Goal: Task Accomplishment & Management: Use online tool/utility

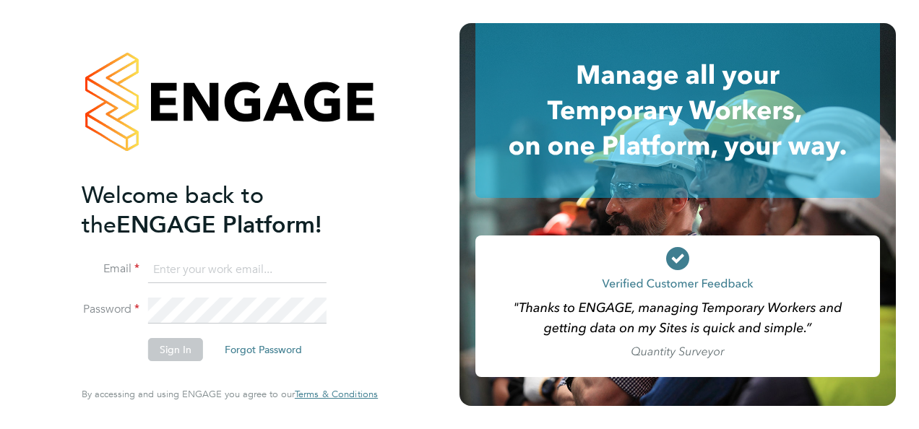
type input "[EMAIL_ADDRESS][DOMAIN_NAME]"
click at [675, 263] on icon at bounding box center [678, 259] width 14 height 11
click at [191, 344] on button "Sign In" at bounding box center [175, 349] width 55 height 23
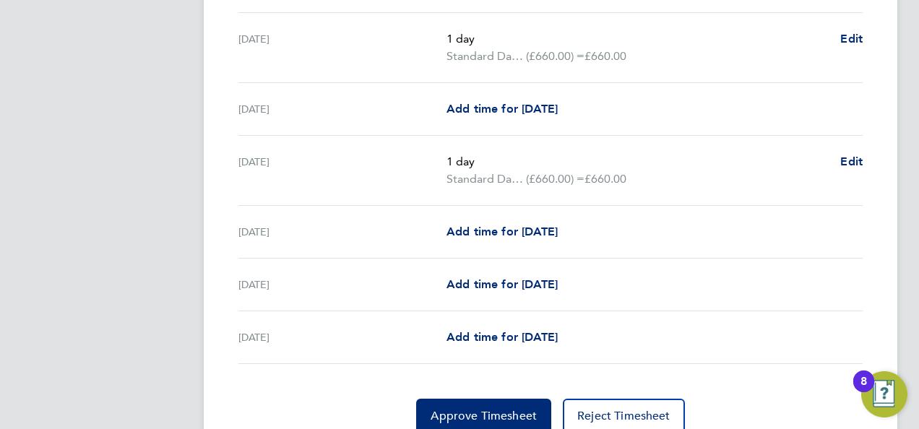
scroll to position [572, 0]
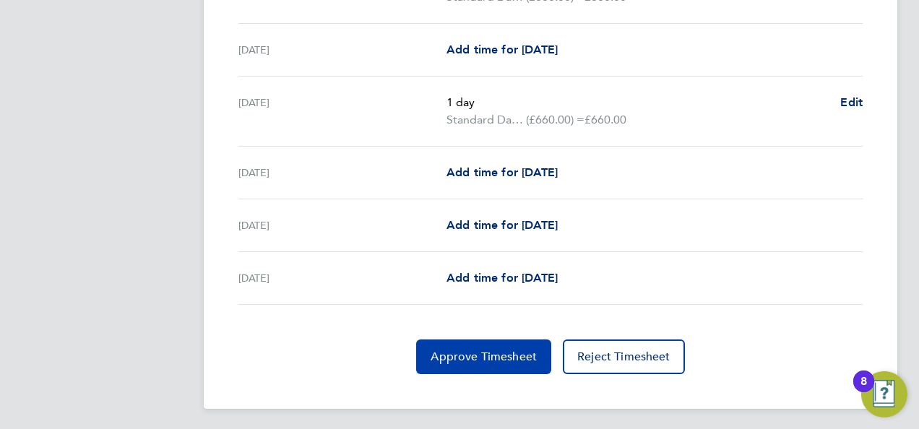
click at [444, 350] on span "Approve Timesheet" at bounding box center [484, 357] width 106 height 14
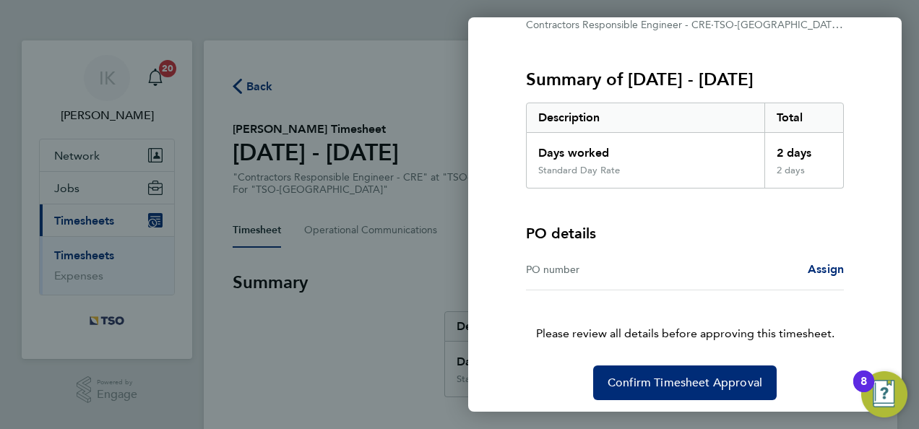
scroll to position [162, 0]
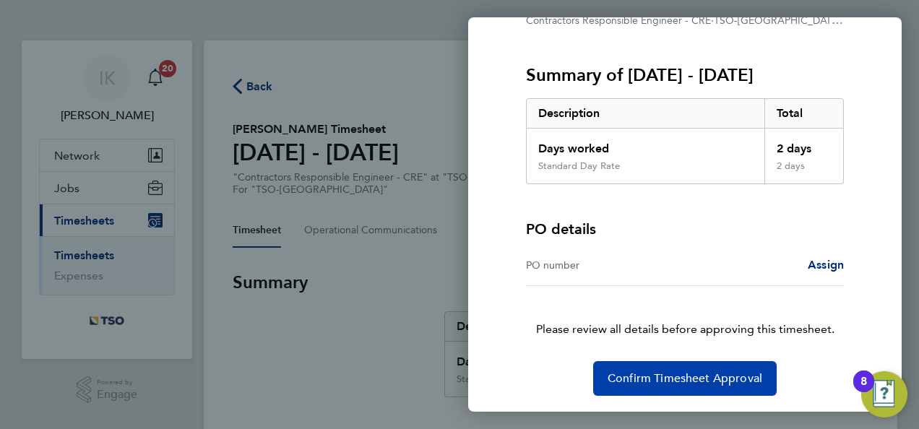
click at [695, 375] on span "Confirm Timesheet Approval" at bounding box center [685, 378] width 155 height 14
